Goal: Find specific page/section: Find specific page/section

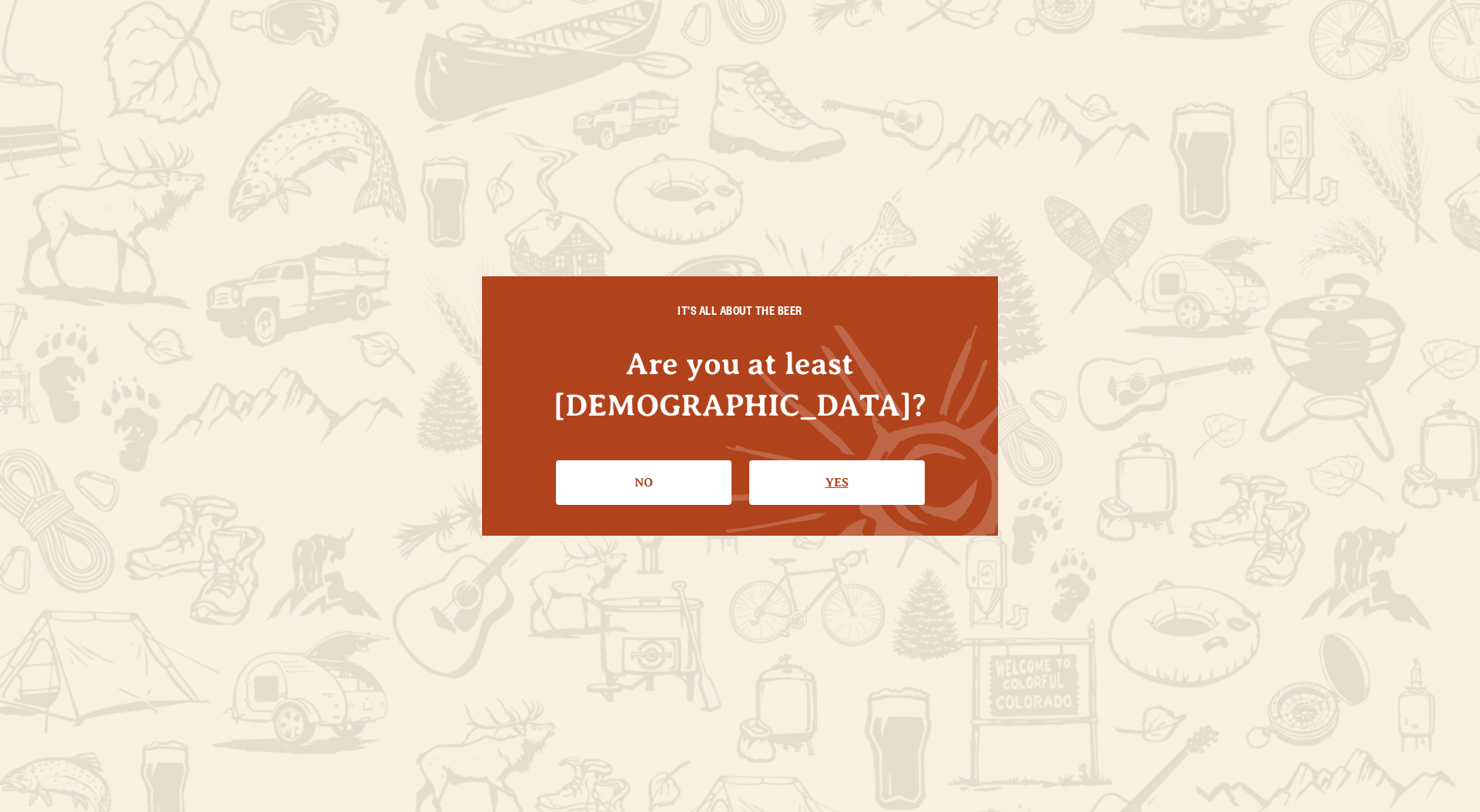
click at [818, 468] on link "Yes" at bounding box center [836, 482] width 176 height 45
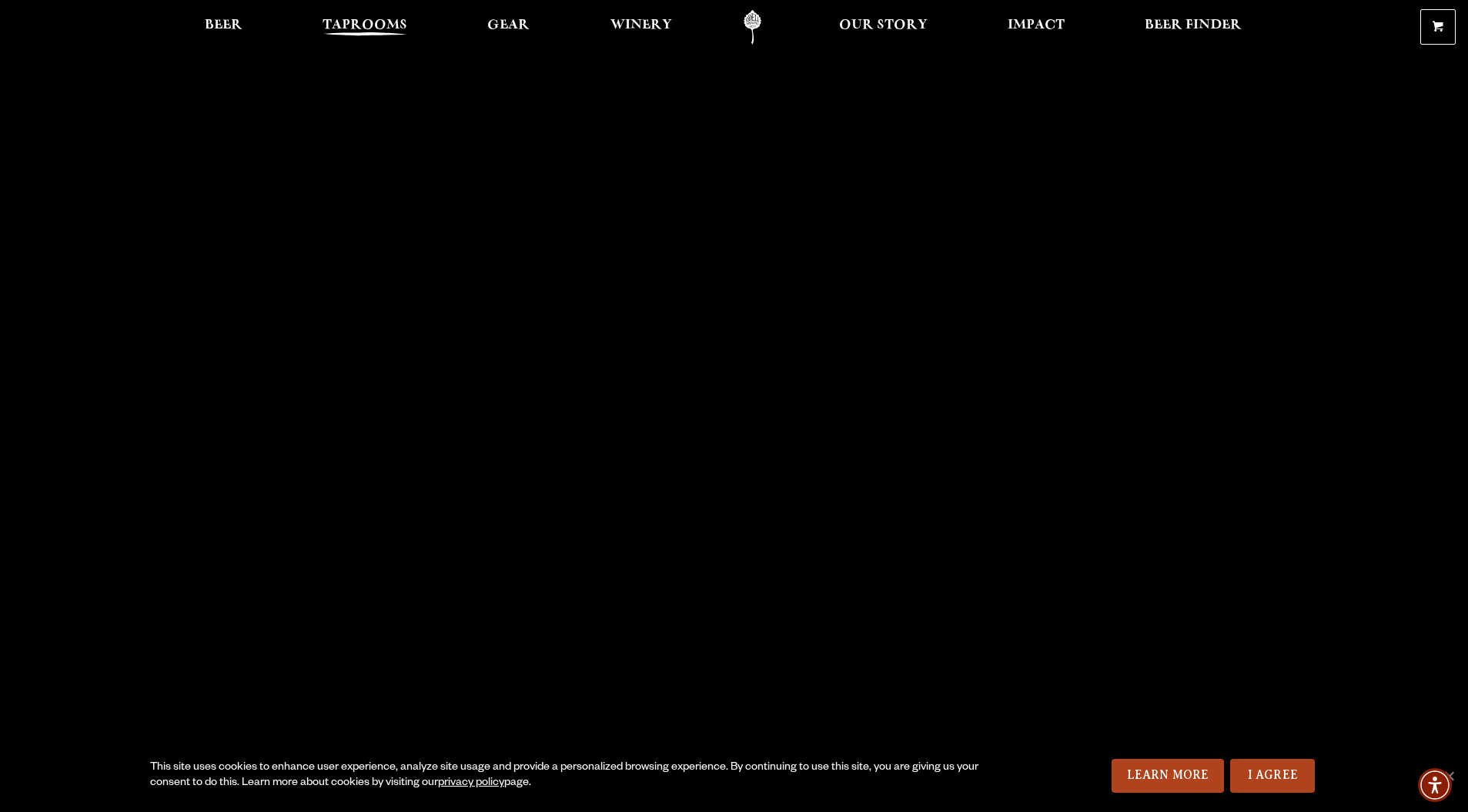
click at [365, 20] on span "Taprooms" at bounding box center [365, 26] width 85 height 12
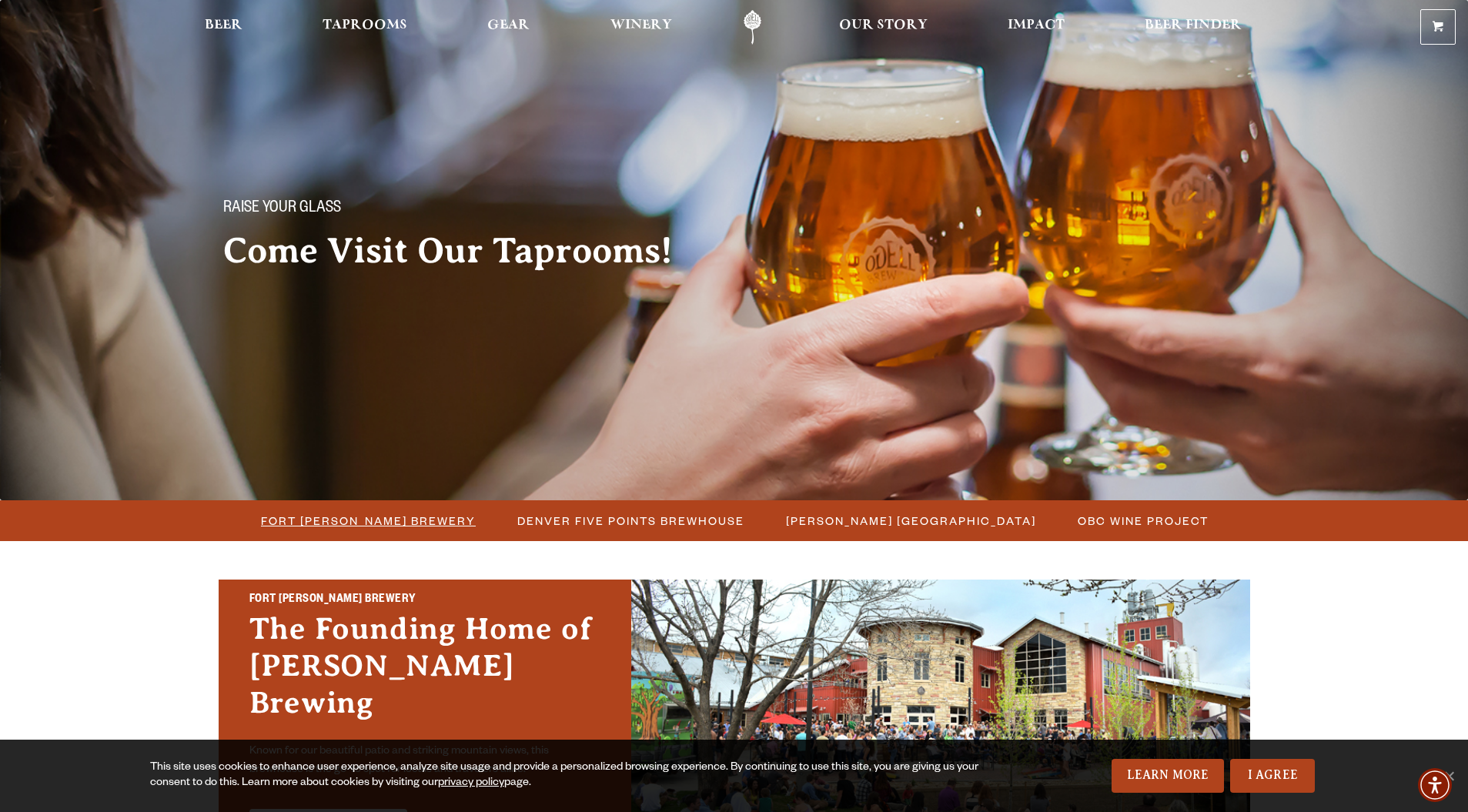
click at [395, 523] on span "Fort [PERSON_NAME] Brewery" at bounding box center [369, 520] width 215 height 22
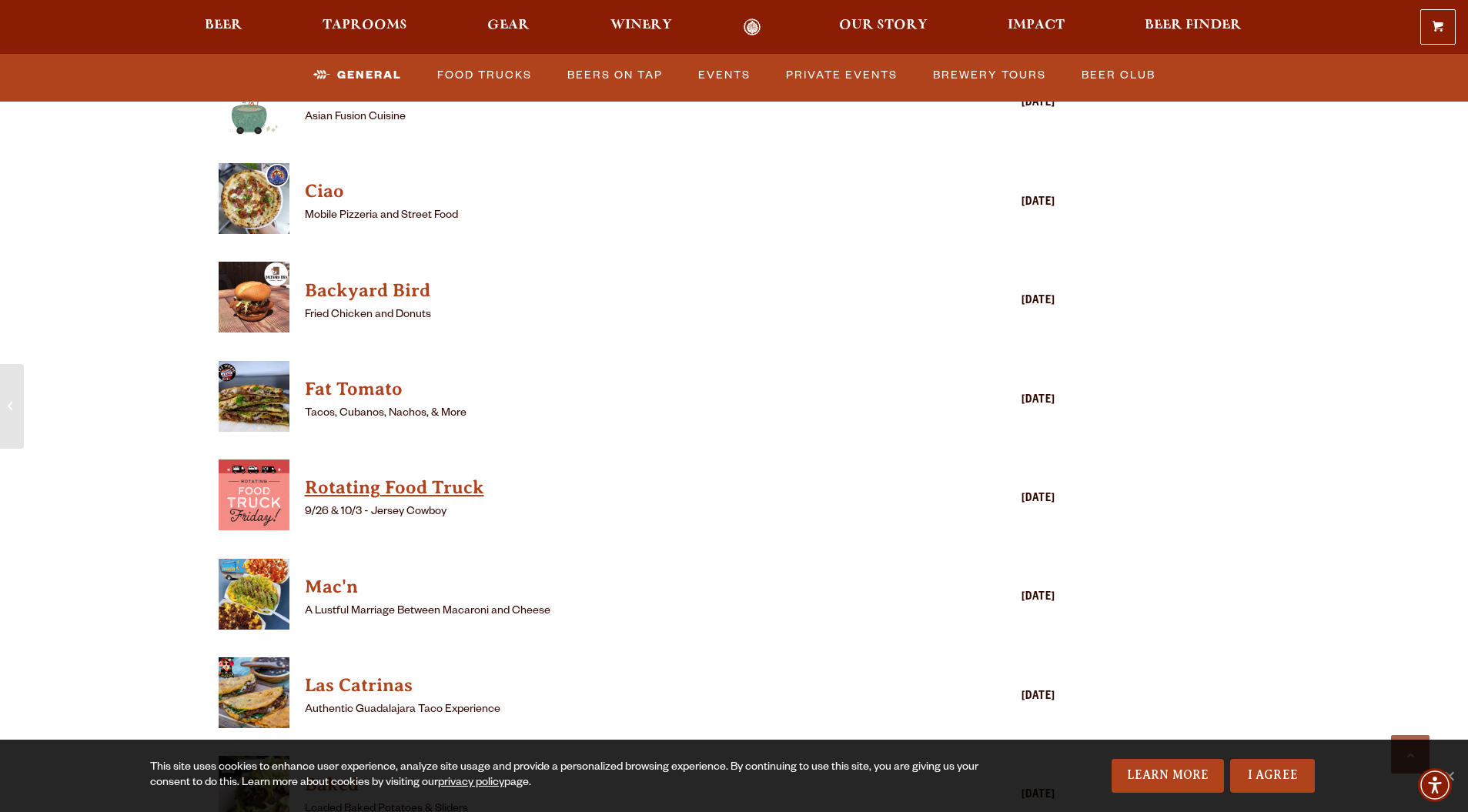
scroll to position [4002, 0]
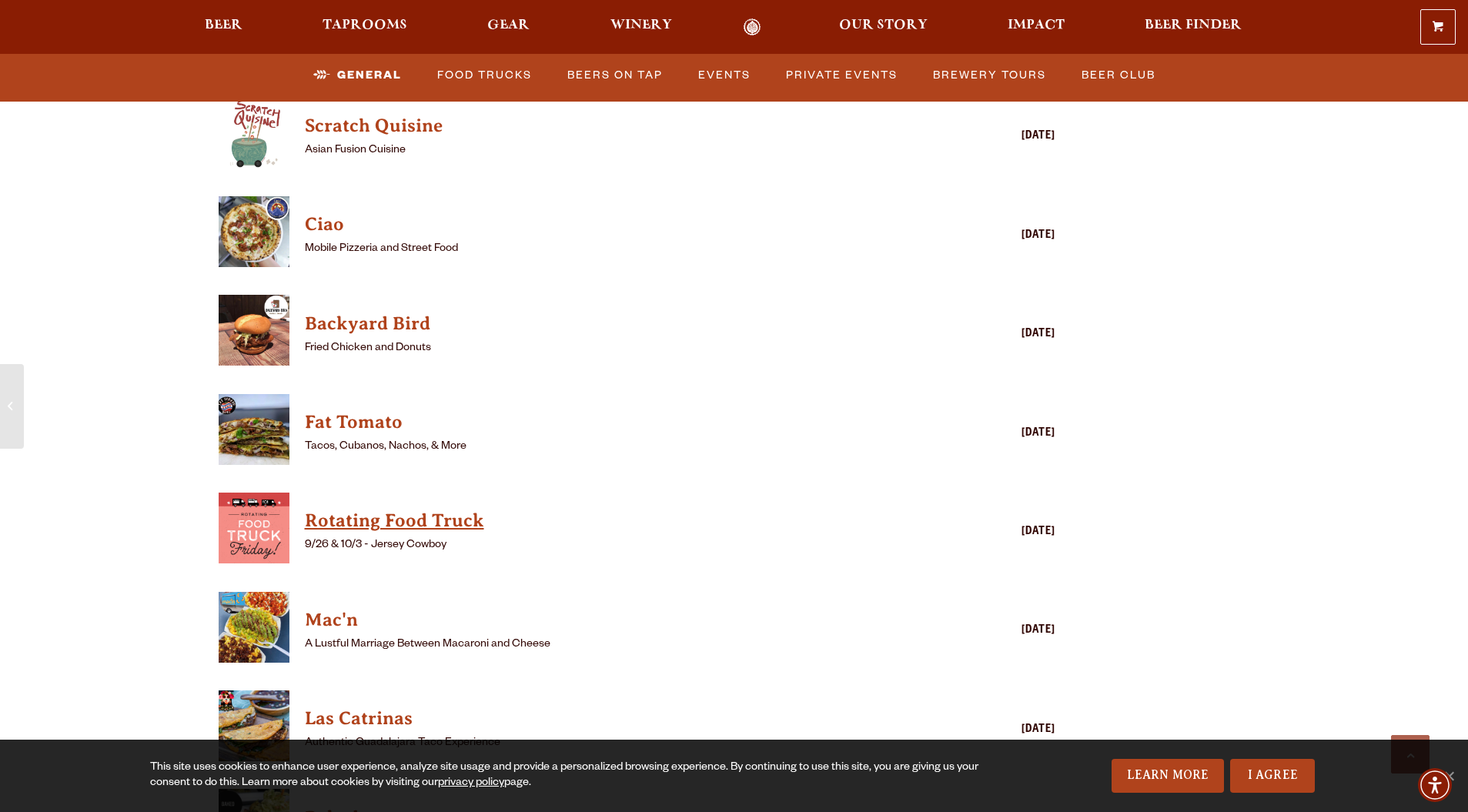
click at [411, 509] on h4 "Rotating Food Truck" at bounding box center [615, 521] width 621 height 25
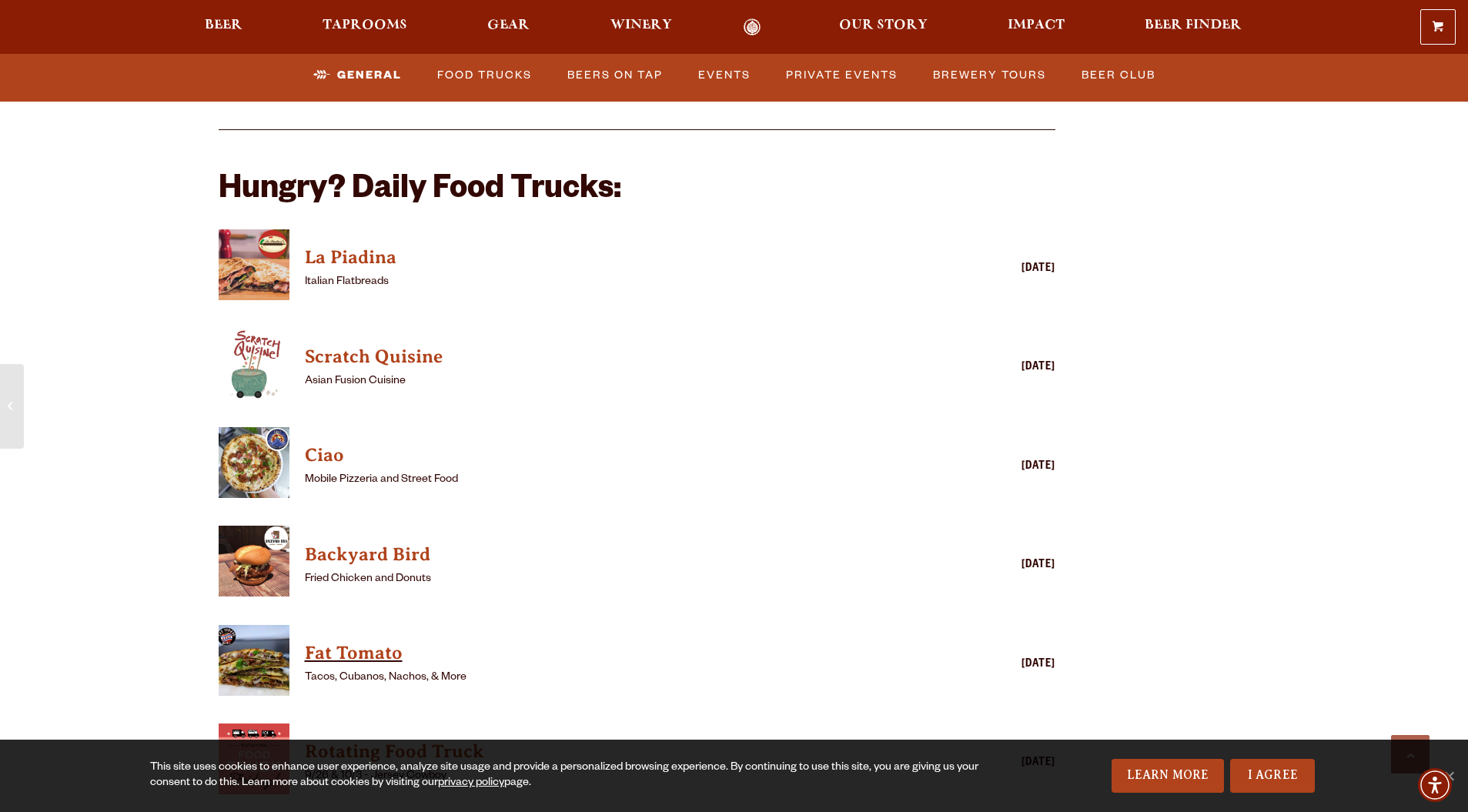
scroll to position [3848, 0]
